Goal: Information Seeking & Learning: Learn about a topic

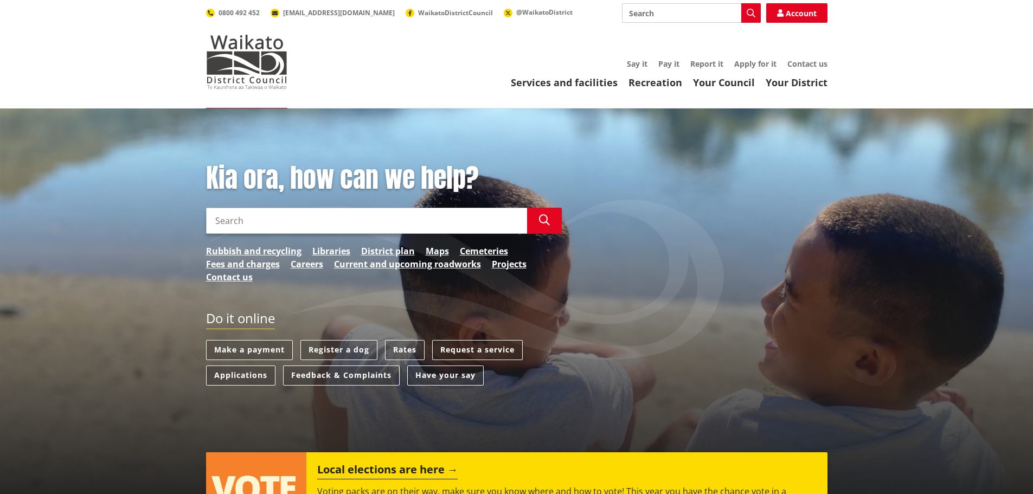
click at [314, 219] on input "Search" at bounding box center [366, 221] width 321 height 26
type input "papakianga"
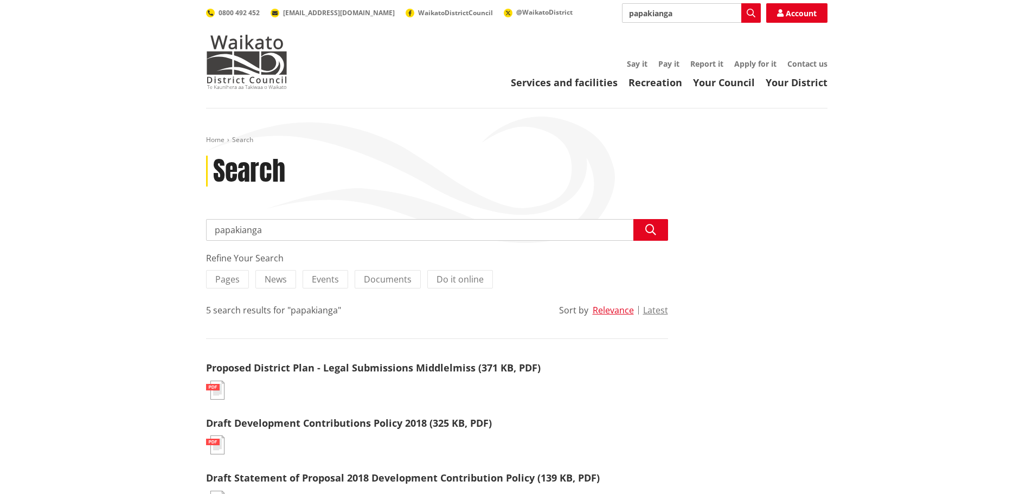
click at [245, 228] on input "papakianga" at bounding box center [437, 230] width 462 height 22
type input "papakainga"
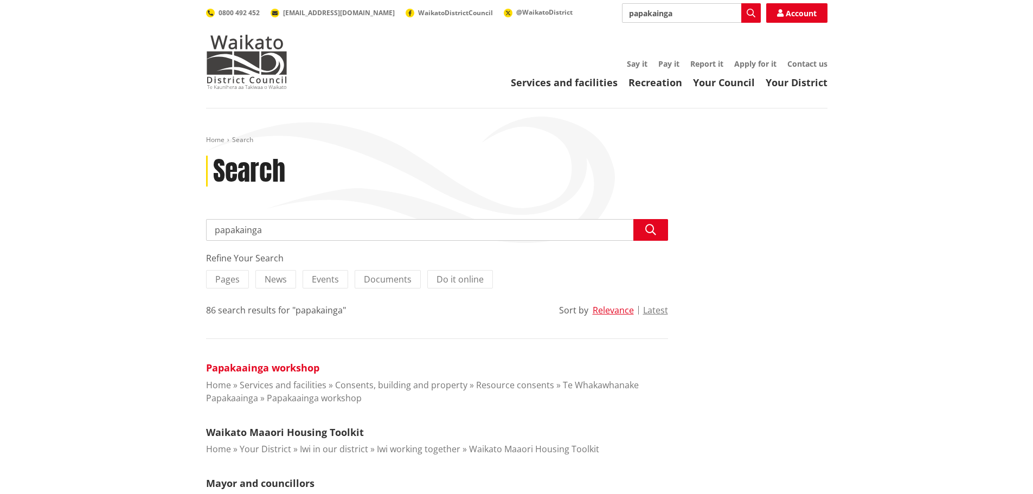
click at [291, 366] on link "Papakaainga workshop" at bounding box center [262, 367] width 113 height 13
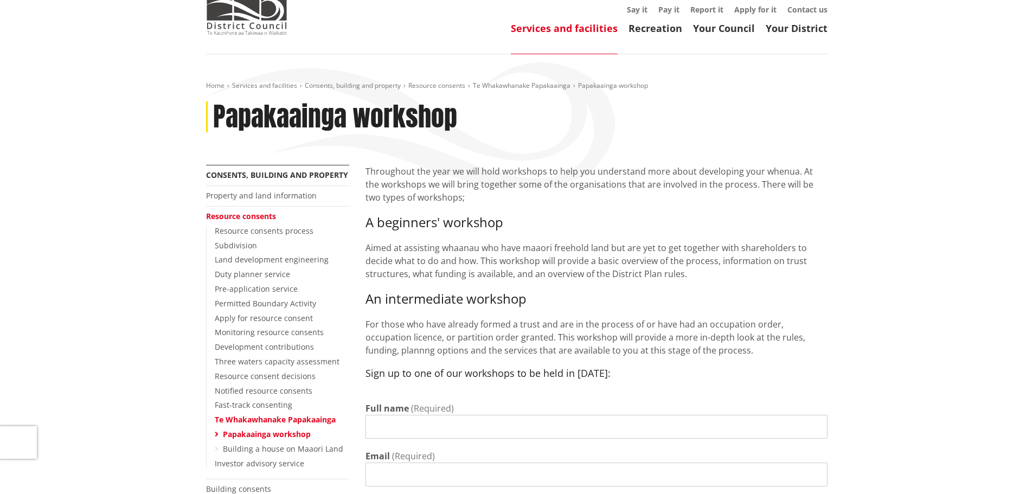
scroll to position [79, 0]
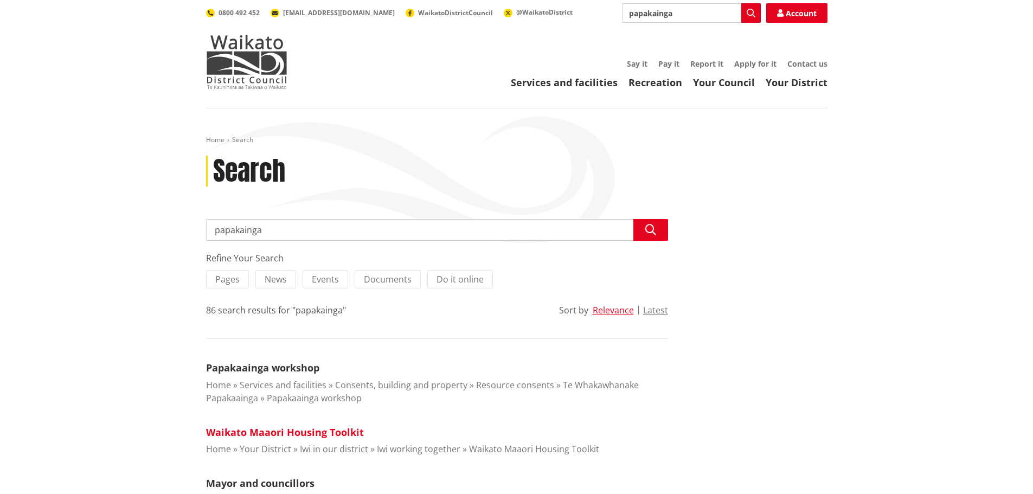
click at [302, 433] on link "Waikato Maaori Housing Toolkit" at bounding box center [285, 432] width 158 height 13
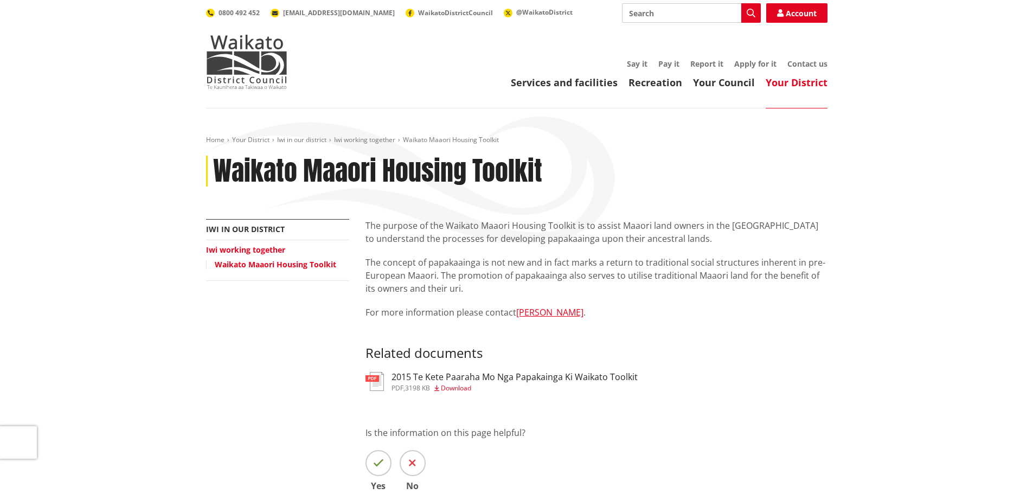
click at [582, 377] on h3 "2015 Te Kete Paaraha Mo Nga Papakainga Ki Waikato Toolkit" at bounding box center [515, 377] width 246 height 10
